Goal: Task Accomplishment & Management: Complete application form

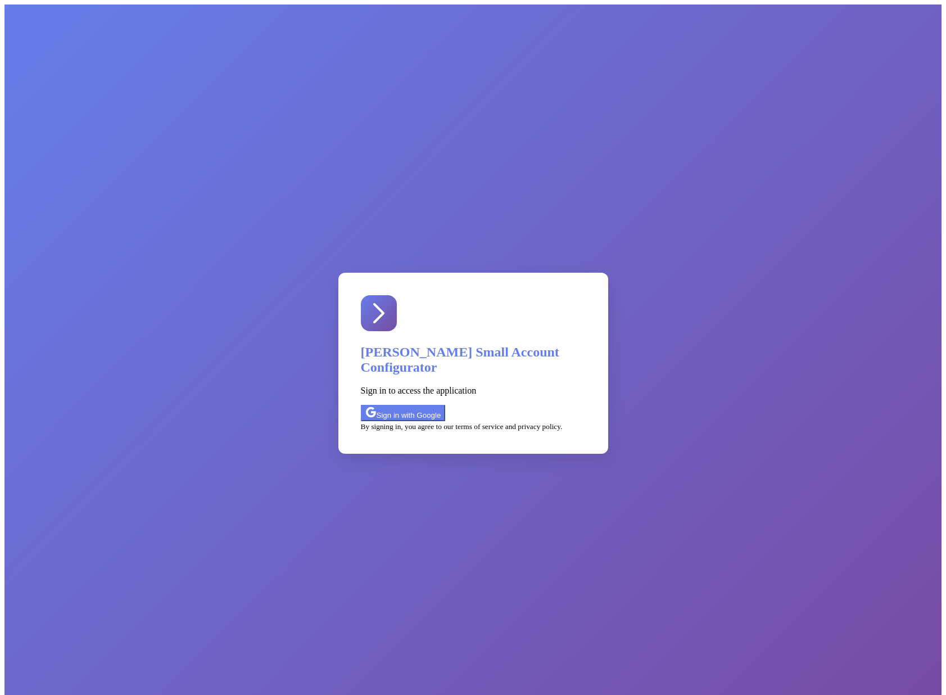
click at [440, 406] on div "Sign in with Google" at bounding box center [403, 412] width 76 height 13
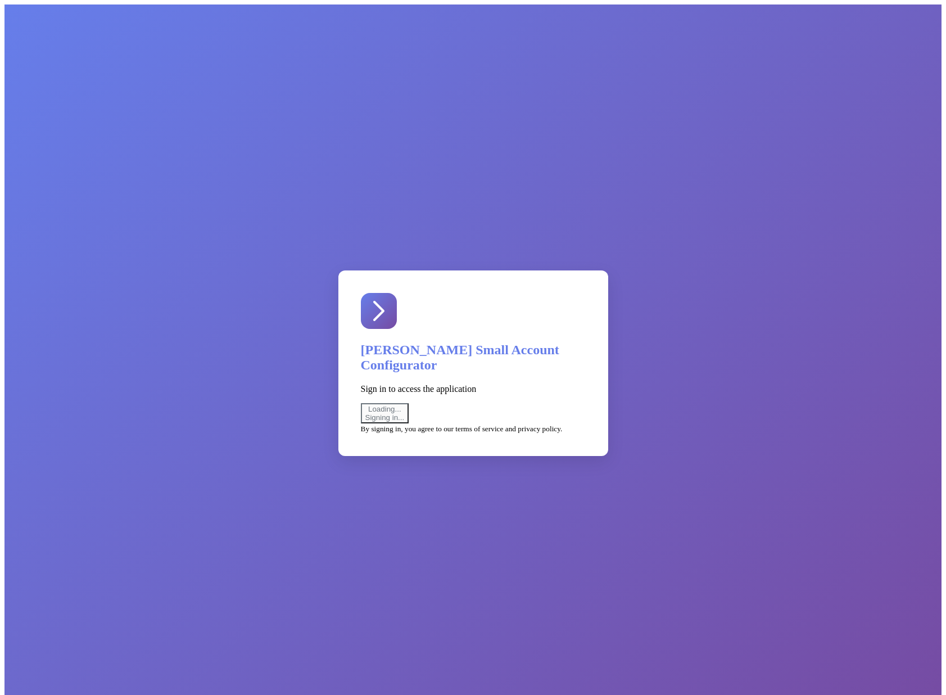
select select "uat"
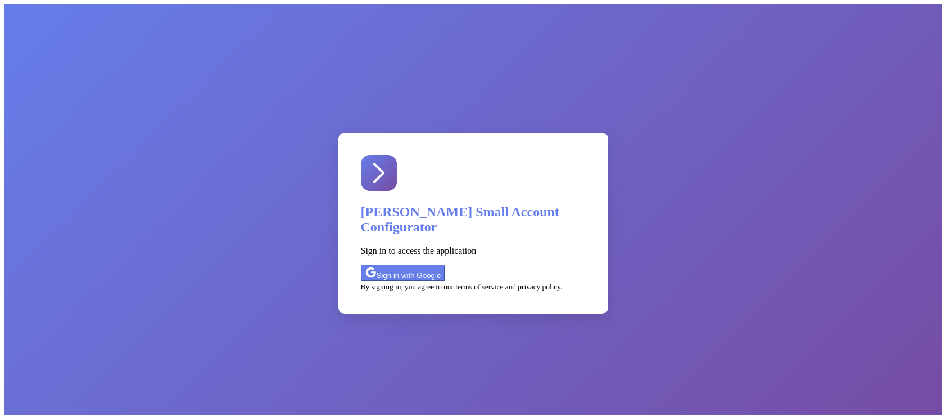
click at [438, 267] on div "Sign in with Google" at bounding box center [403, 273] width 76 height 13
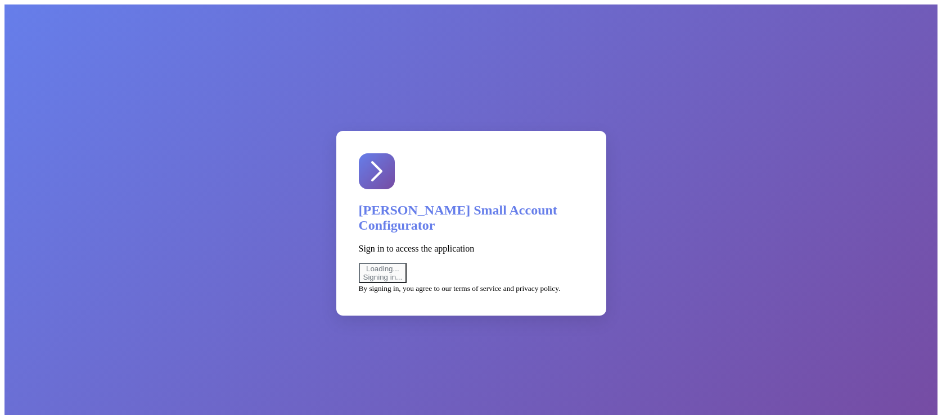
select select "uat"
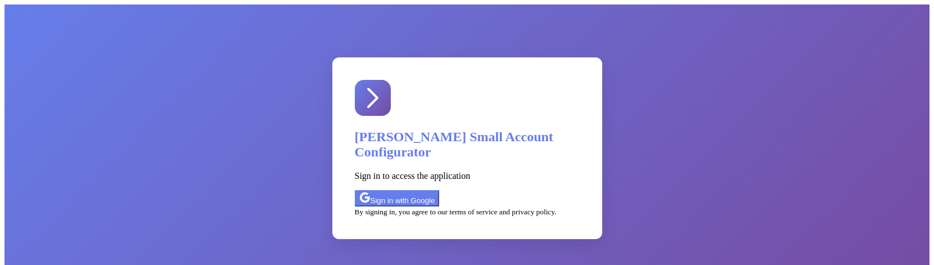
click at [406, 192] on div "Sign in with Google" at bounding box center [397, 198] width 76 height 13
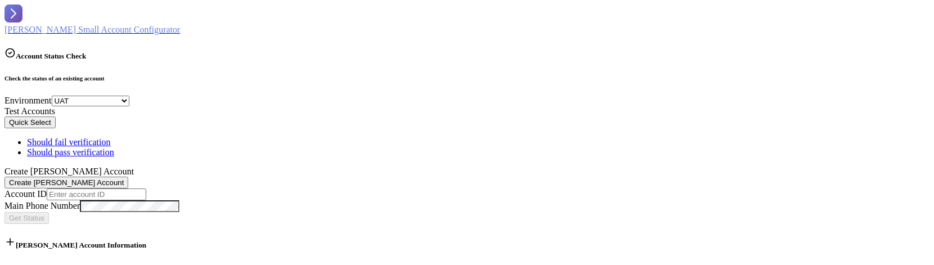
select select "uat"
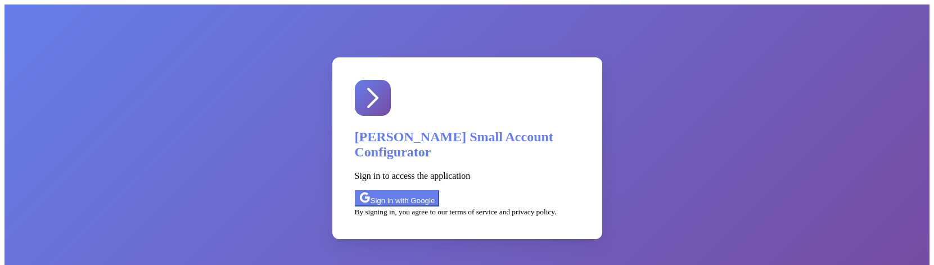
click at [410, 192] on div "Sign in with Google" at bounding box center [397, 198] width 76 height 13
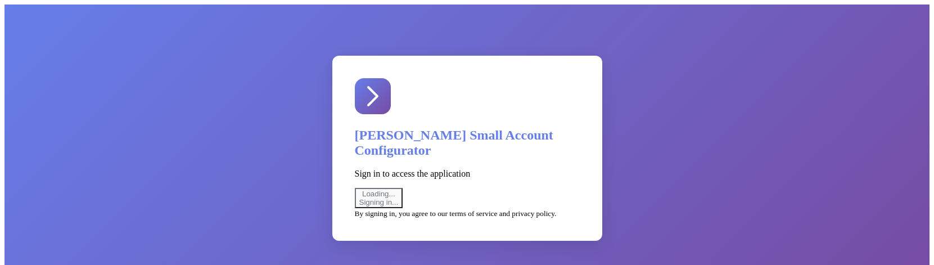
select select "uat"
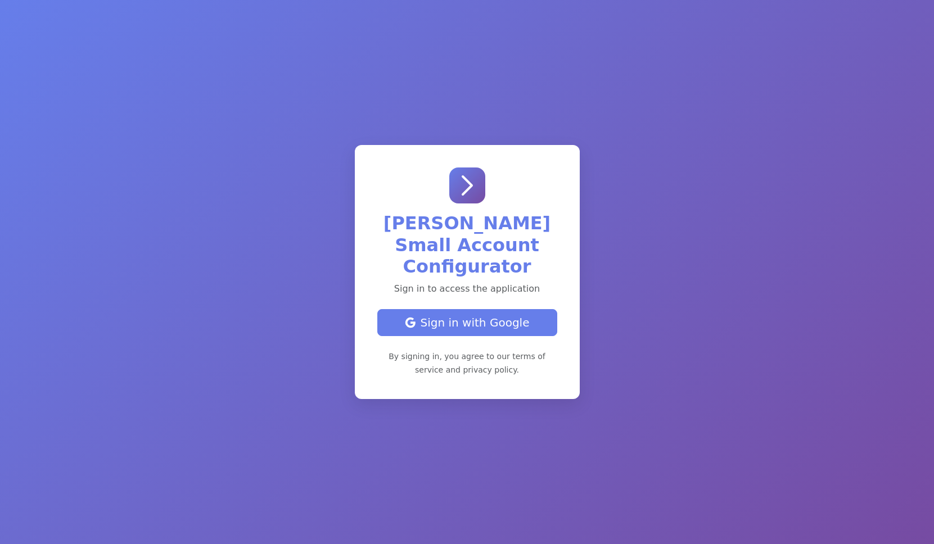
click at [421, 329] on div "Sign in with Google" at bounding box center [467, 322] width 161 height 17
select select "uat"
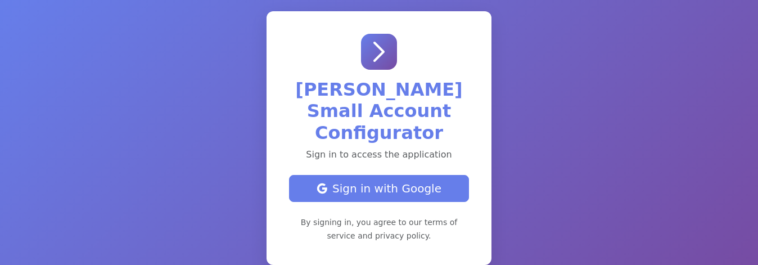
click at [383, 180] on div "Sign in with Google" at bounding box center [379, 188] width 161 height 17
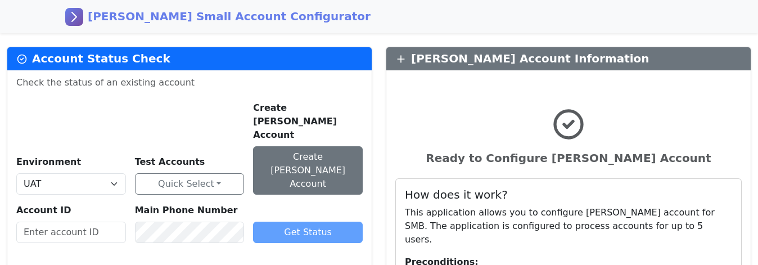
select select "uat"
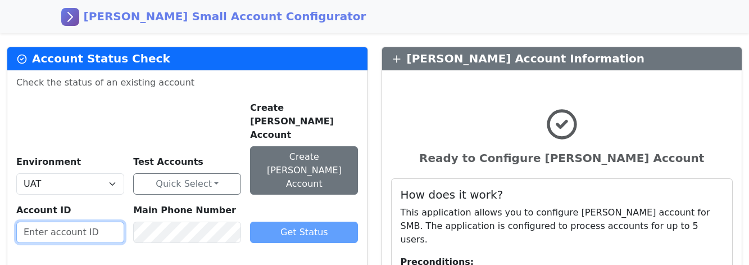
click at [79, 222] on input "text" at bounding box center [70, 232] width 108 height 21
paste input "403454900004"
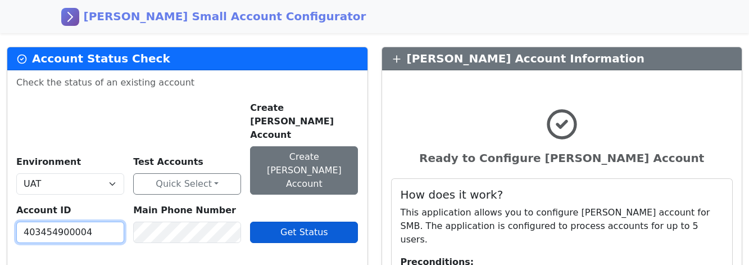
type input "403454900004"
click at [292, 227] on span "Get Status" at bounding box center [305, 232] width 48 height 11
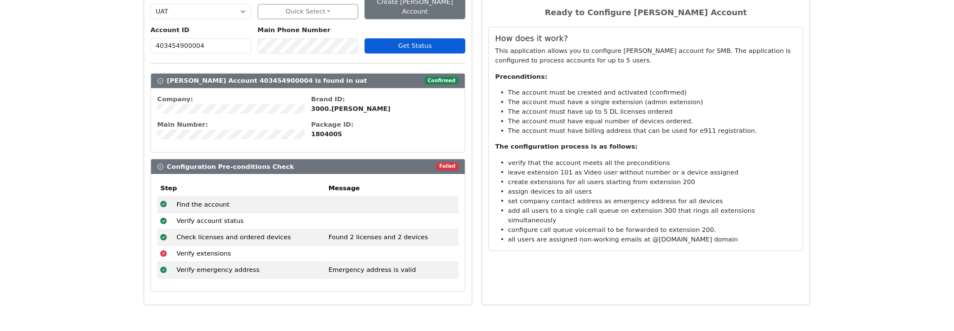
scroll to position [159, 0]
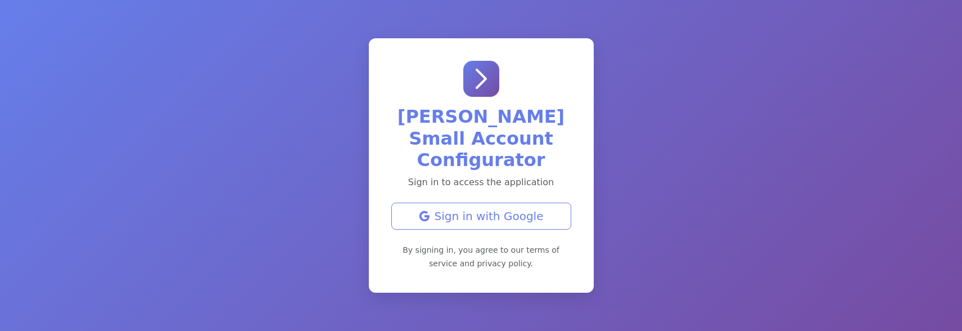
click at [522, 207] on div "Sign in with Google" at bounding box center [481, 215] width 161 height 17
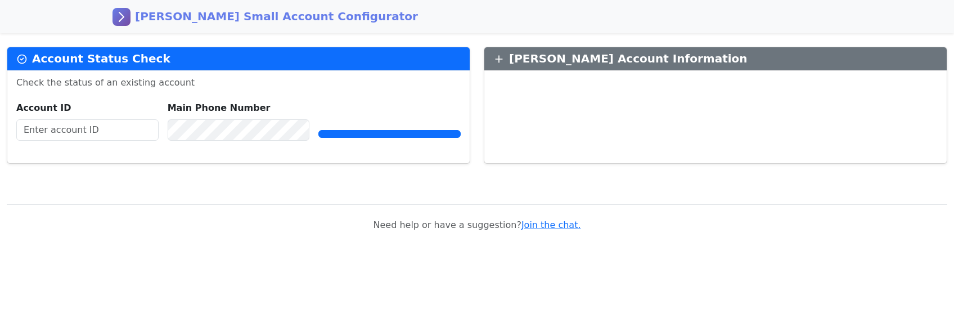
select select "uat"
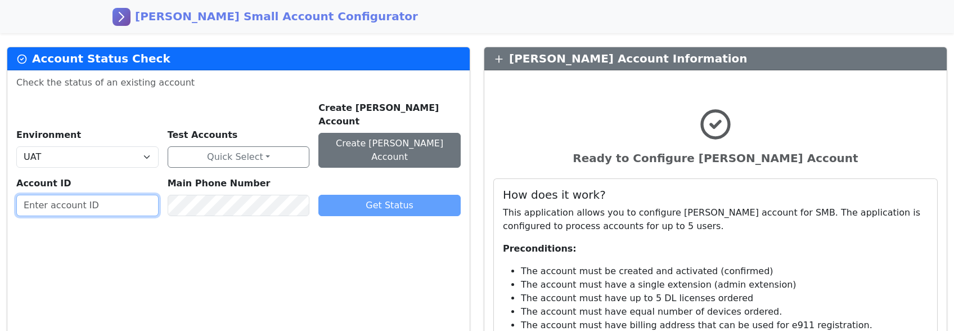
click at [93, 195] on input "text" at bounding box center [87, 205] width 142 height 21
paste input "403454900004"
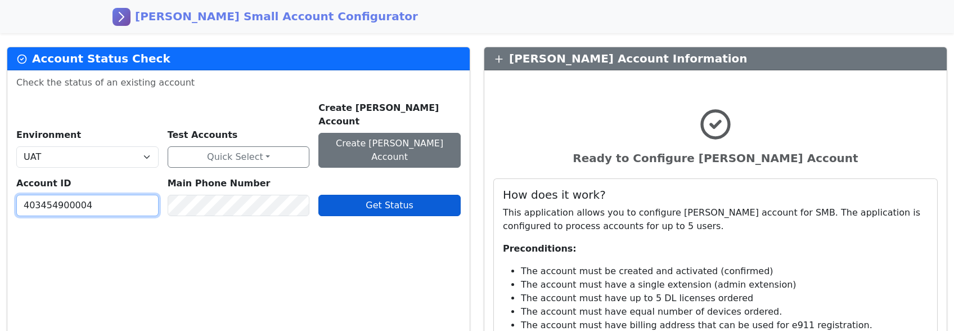
type input "403454900004"
click at [374, 200] on span "Get Status" at bounding box center [389, 205] width 48 height 11
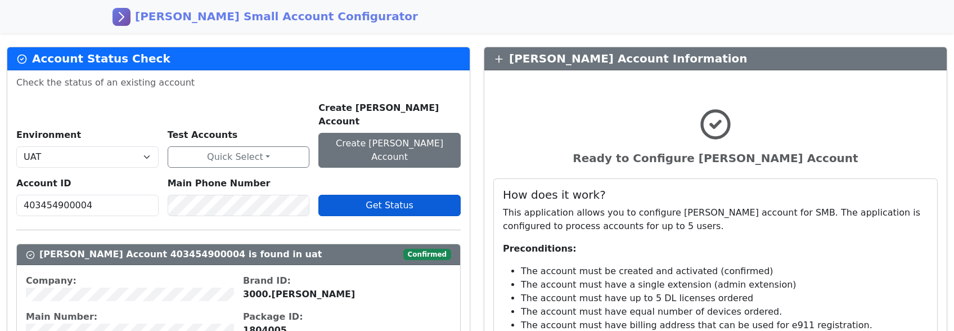
click at [377, 200] on span "Get Status" at bounding box center [389, 205] width 48 height 11
click at [389, 200] on span "Get Status" at bounding box center [389, 205] width 48 height 11
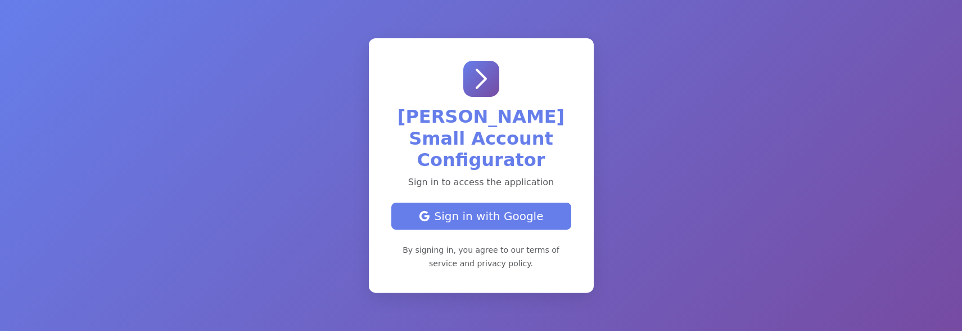
click at [488, 207] on div "Sign in with Google" at bounding box center [481, 215] width 161 height 17
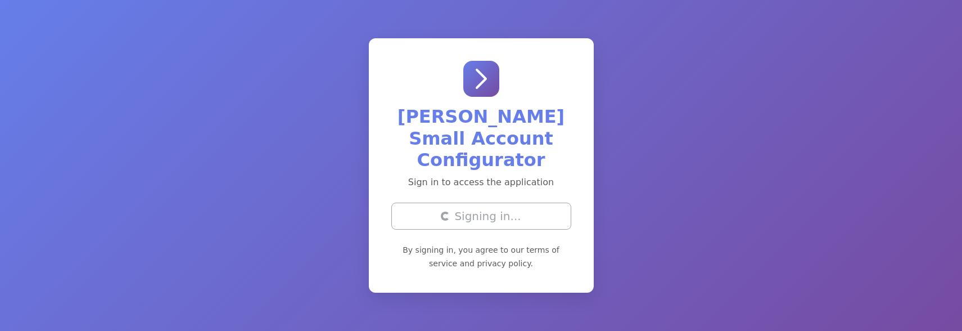
select select "uat"
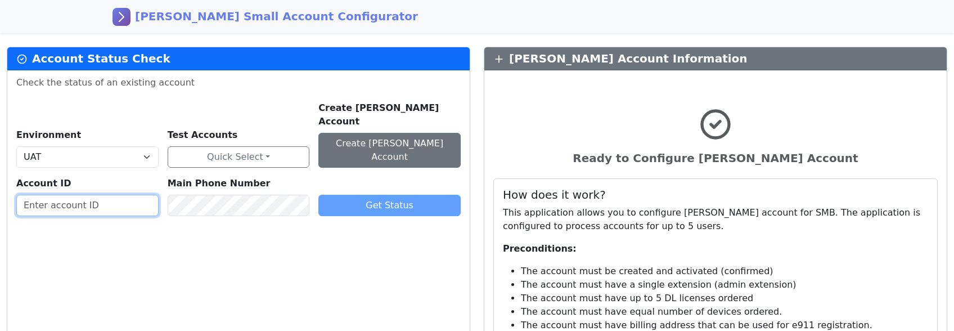
click at [118, 195] on input "text" at bounding box center [87, 205] width 142 height 21
paste input "403454900004"
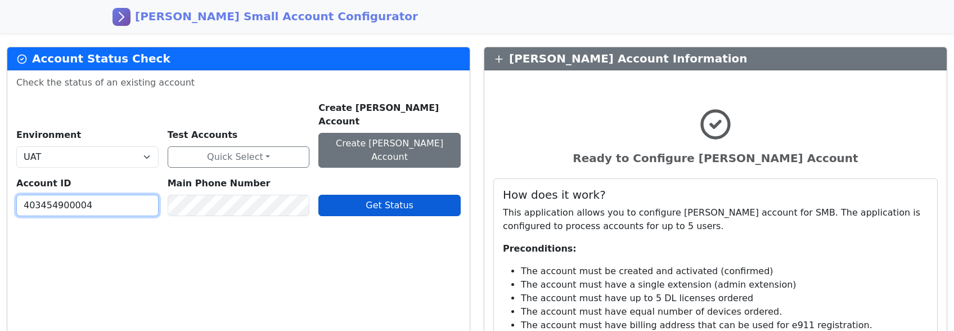
type input "403454900004"
click at [397, 200] on span "Get Status" at bounding box center [389, 205] width 48 height 11
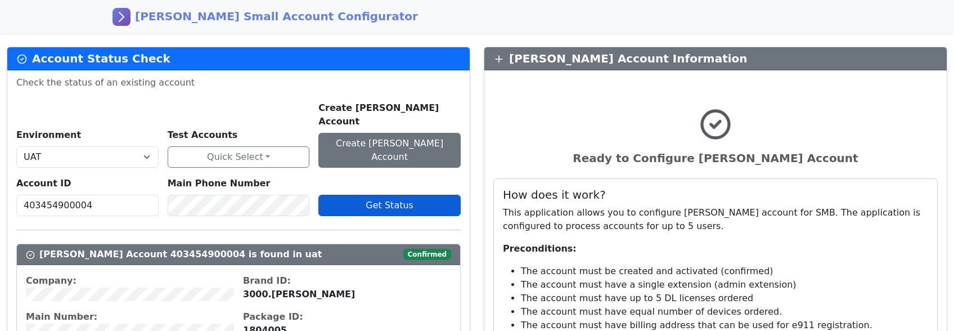
click at [378, 200] on span "Get Status" at bounding box center [389, 205] width 48 height 11
click at [397, 200] on span "Get Status" at bounding box center [389, 205] width 48 height 11
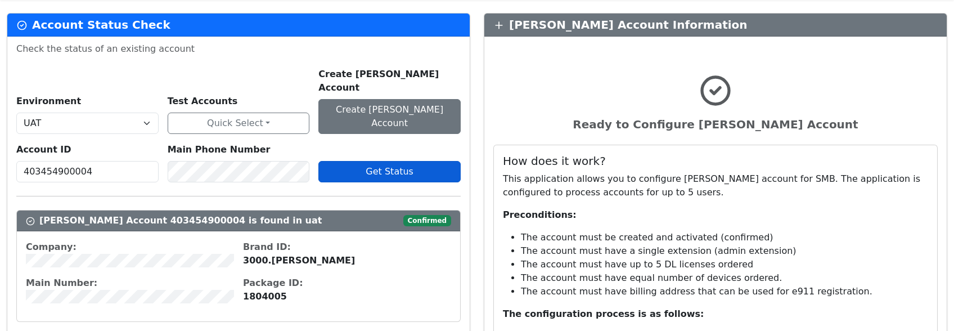
scroll to position [52, 0]
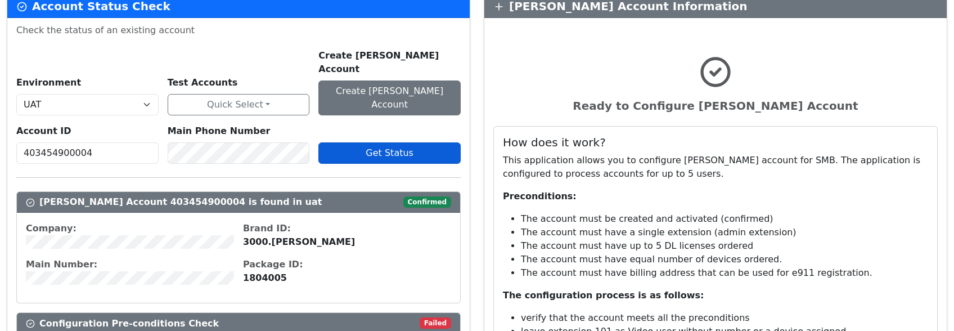
click at [395, 147] on span "Get Status" at bounding box center [389, 152] width 48 height 11
click at [390, 147] on span "Get Status" at bounding box center [389, 152] width 48 height 11
click at [374, 147] on span "Get Status" at bounding box center [389, 152] width 48 height 11
click at [424, 142] on button "Get Status" at bounding box center [389, 152] width 142 height 21
click at [399, 147] on span "Get Status" at bounding box center [389, 152] width 48 height 11
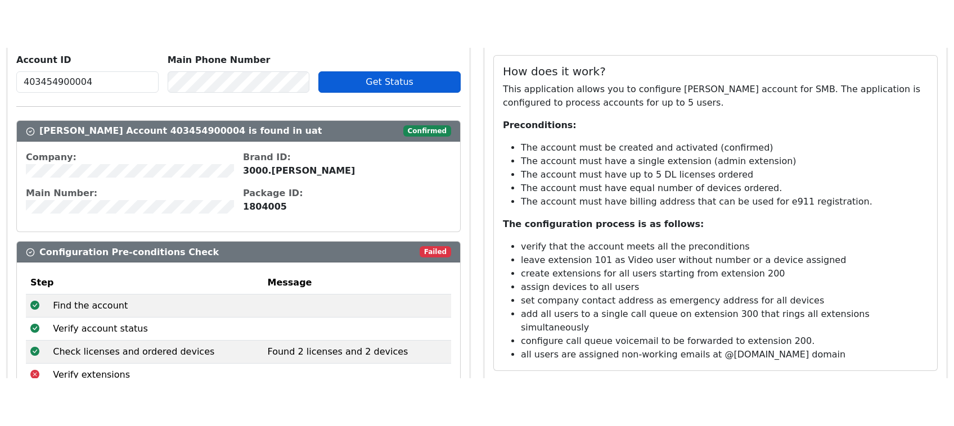
scroll to position [0, 0]
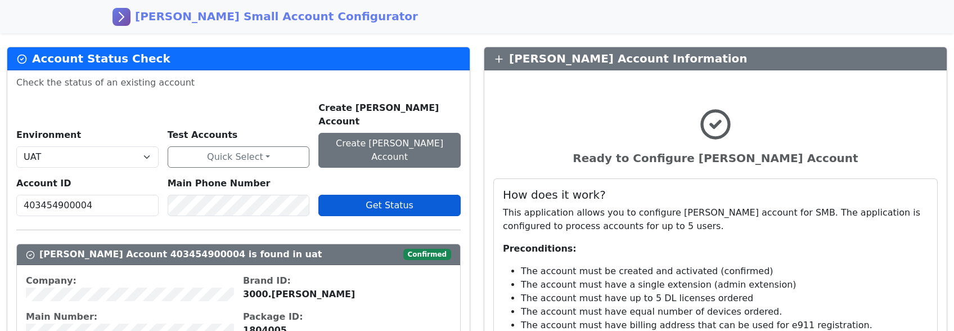
click at [384, 200] on span "Get Status" at bounding box center [389, 205] width 48 height 11
click at [393, 200] on span "Get Status" at bounding box center [389, 205] width 48 height 11
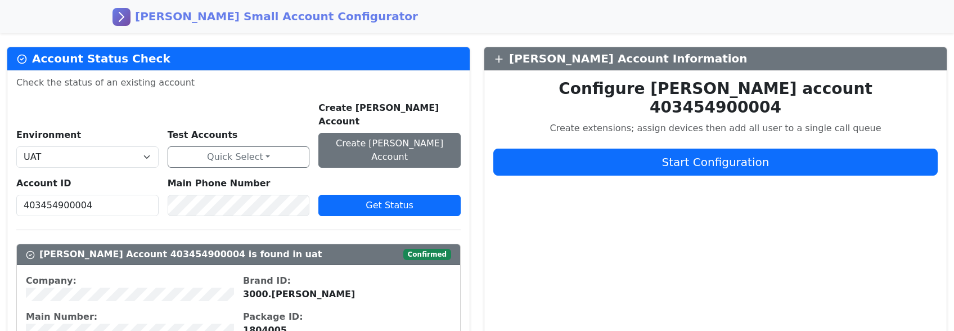
click at [378, 200] on span "Get Status" at bounding box center [389, 205] width 48 height 11
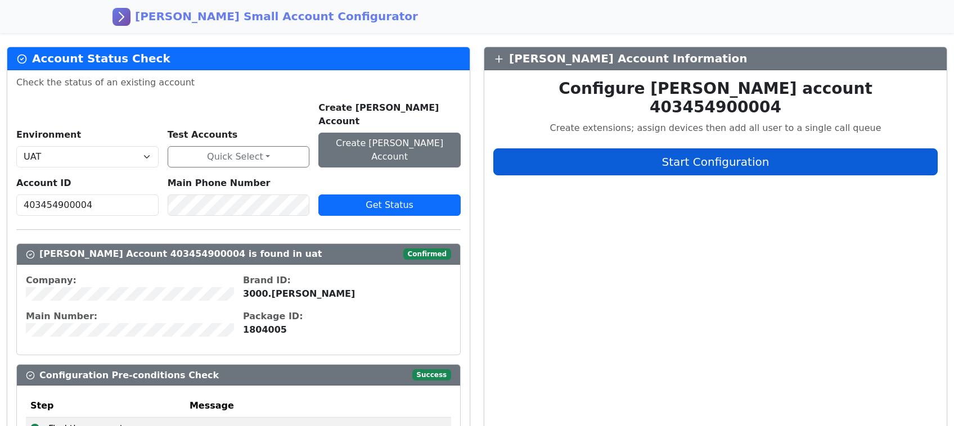
click at [708, 155] on span "Start Configuration" at bounding box center [715, 161] width 107 height 13
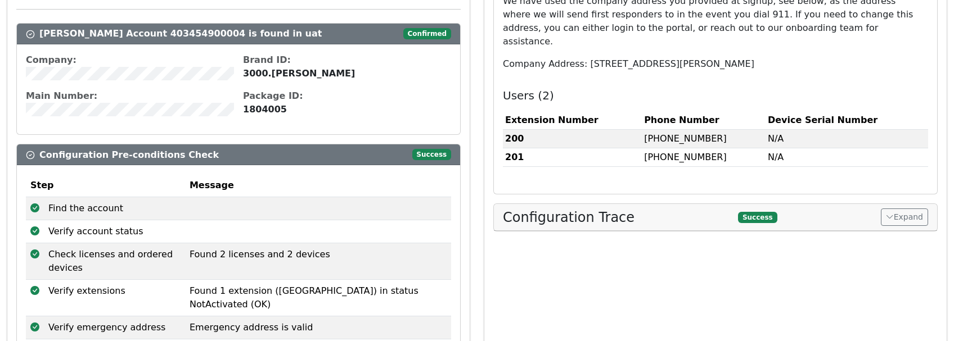
scroll to position [224, 0]
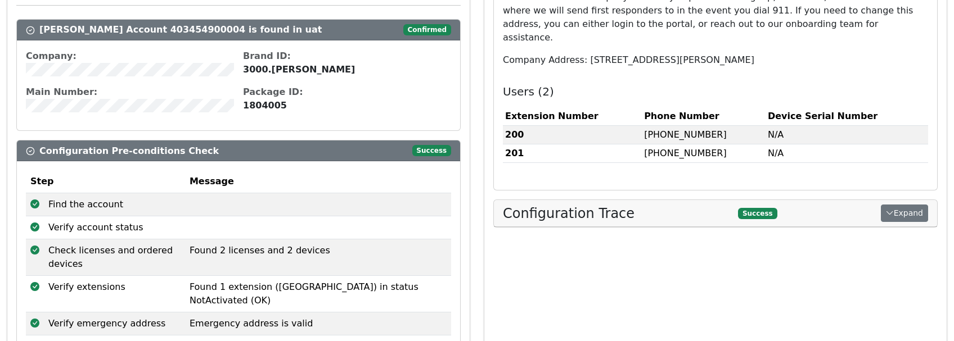
click at [892, 209] on icon "button" at bounding box center [889, 213] width 8 height 9
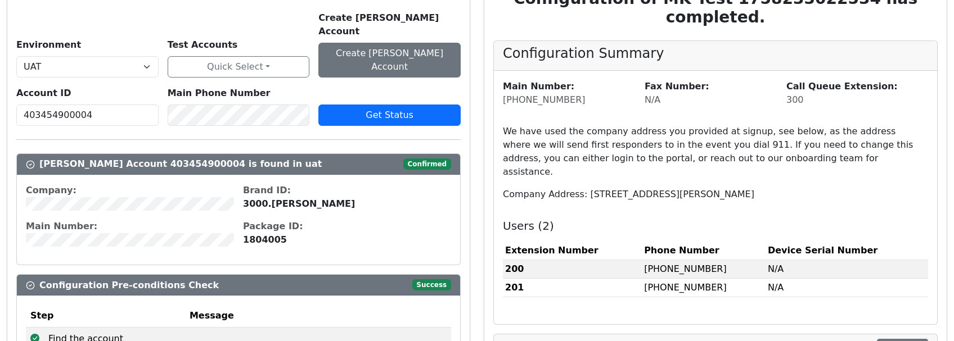
scroll to position [91, 0]
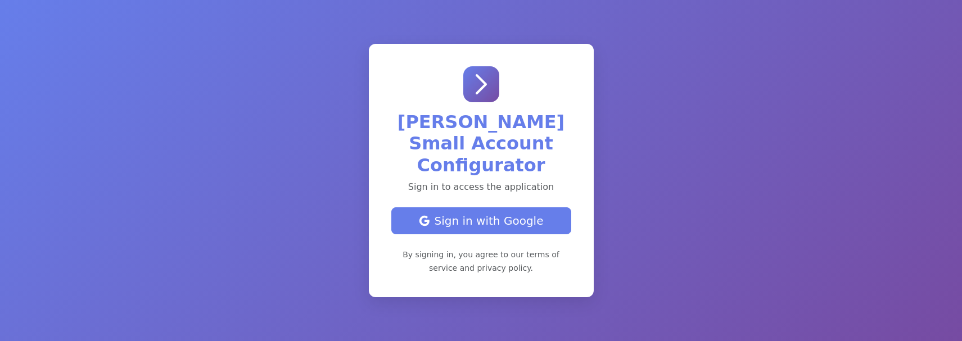
click at [482, 213] on div "Sign in with Google" at bounding box center [481, 221] width 161 height 17
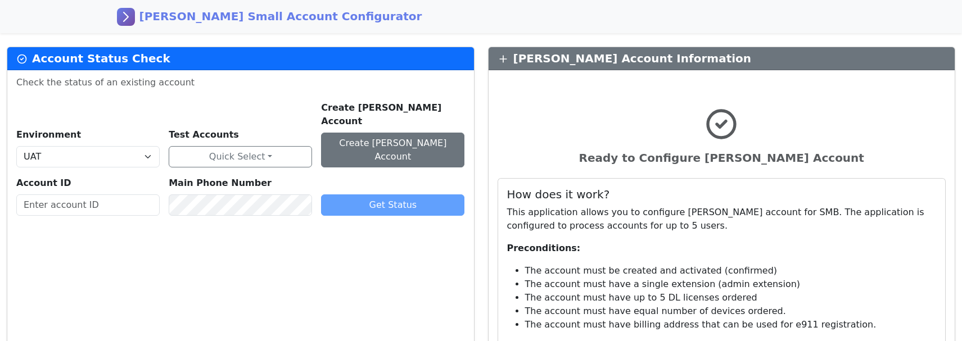
select select "uat"
click at [100, 195] on input "text" at bounding box center [87, 205] width 142 height 21
paste input "403454900004"
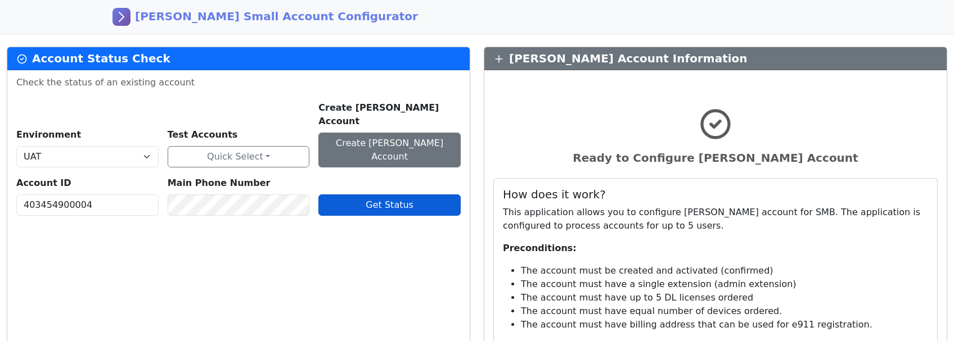
click at [381, 195] on button "Get Status" at bounding box center [389, 205] width 142 height 21
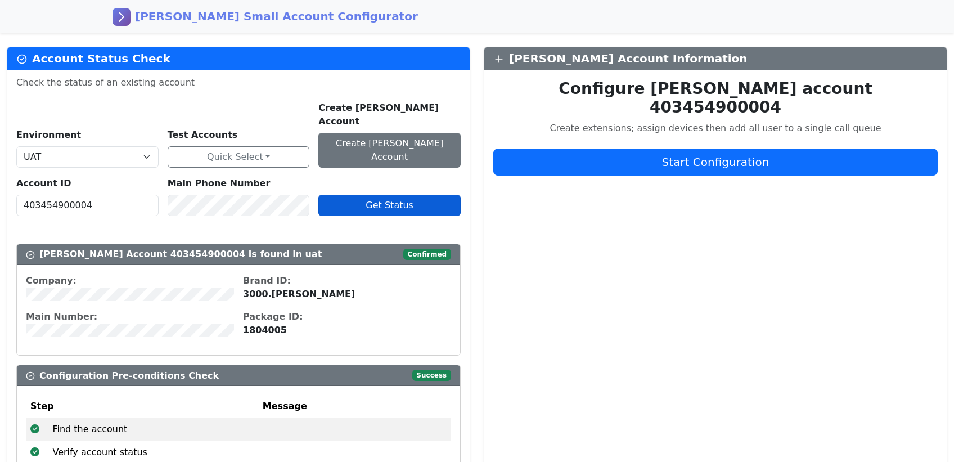
click at [388, 200] on span "Get Status" at bounding box center [389, 205] width 48 height 11
click at [377, 200] on span "Get Status" at bounding box center [389, 205] width 48 height 11
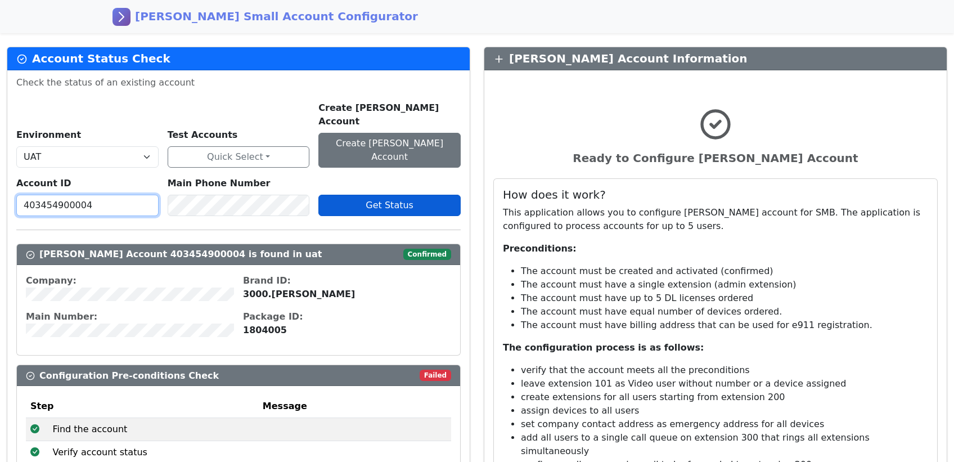
drag, startPoint x: 98, startPoint y: 178, endPoint x: -18, endPoint y: 183, distance: 115.9
click at [0, 183] on html "[PERSON_NAME] Small Account Configurator Account Status Check Check the status …" at bounding box center [477, 326] width 954 height 652
paste input "5223"
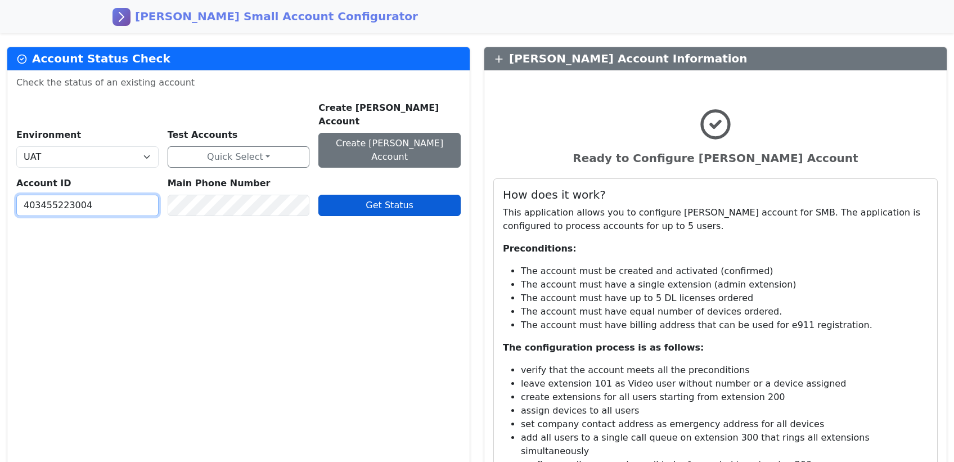
type input "403455223004"
click at [387, 200] on span "Get Status" at bounding box center [389, 205] width 48 height 11
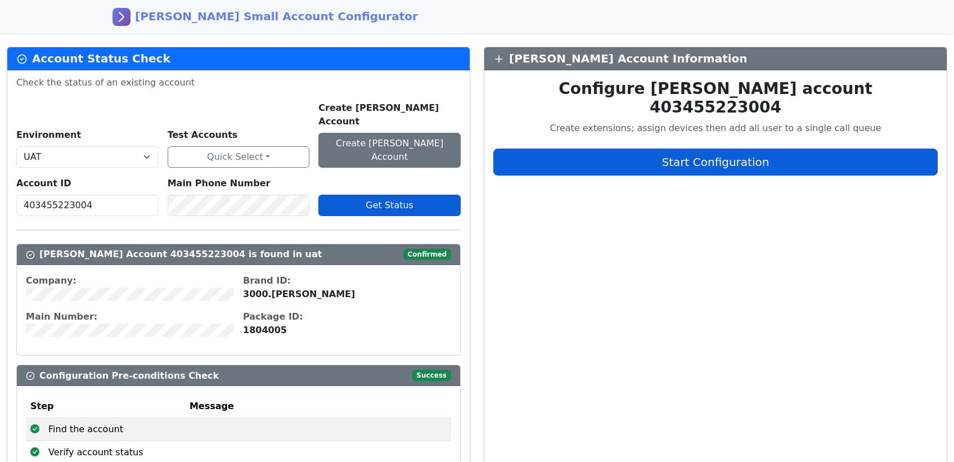
click at [706, 155] on span "Start Configuration" at bounding box center [715, 161] width 107 height 13
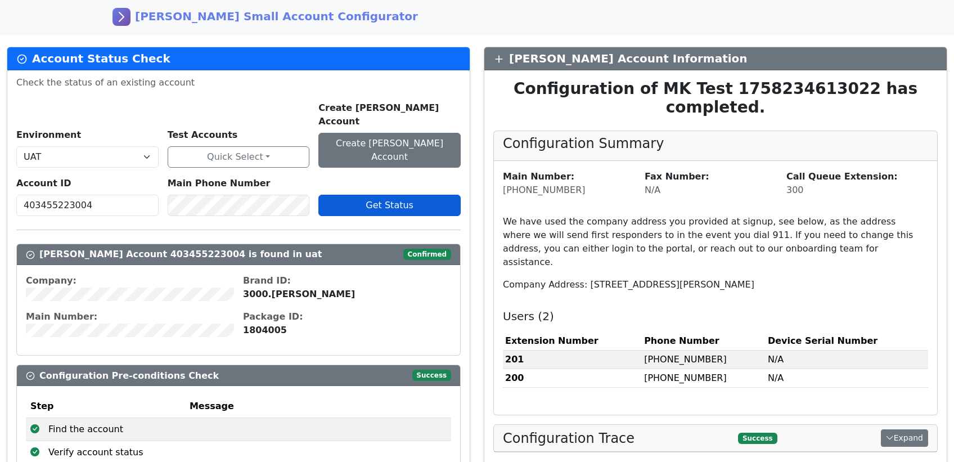
click at [902, 341] on button "Expand" at bounding box center [903, 437] width 47 height 17
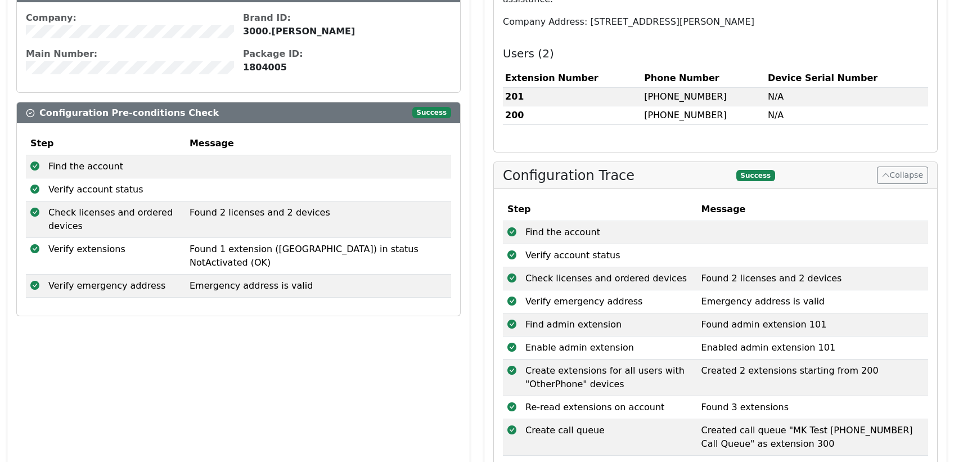
scroll to position [17, 0]
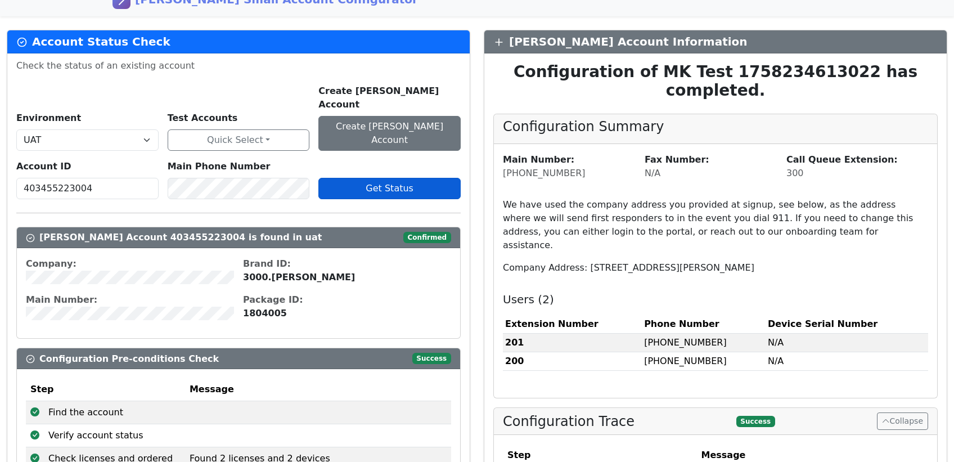
drag, startPoint x: 901, startPoint y: 390, endPoint x: 869, endPoint y: 391, distance: 32.1
click at [901, 341] on button "Collapse" at bounding box center [903, 420] width 52 height 17
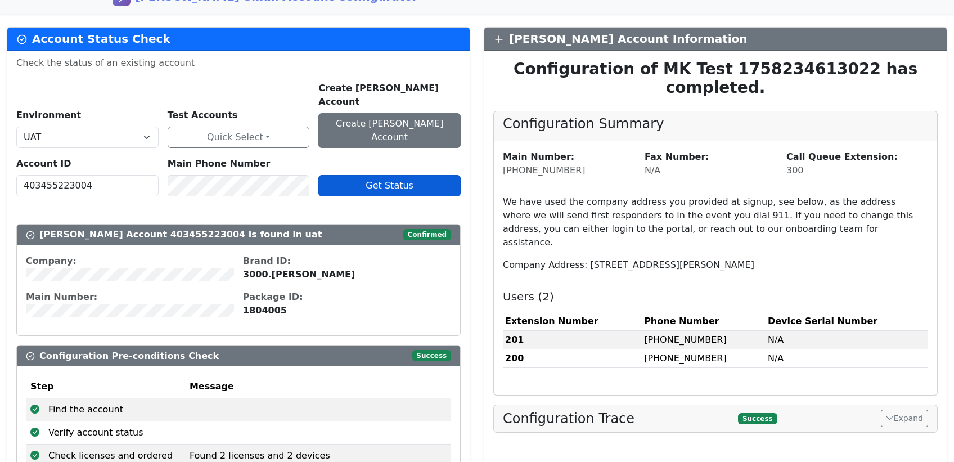
scroll to position [0, 0]
